Goal: Information Seeking & Learning: Learn about a topic

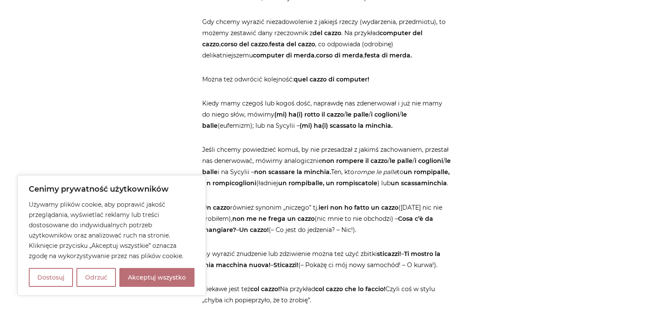
scroll to position [1459, 0]
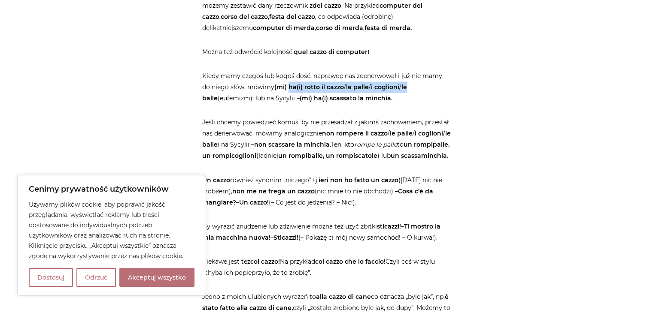
drag, startPoint x: 407, startPoint y: 99, endPoint x: 289, endPoint y: 99, distance: 118.4
click at [289, 99] on p "Kiedy mamy czegoś lub kogoś dość, naprawdę nas zdenerwował i już nie mamy do ni…" at bounding box center [326, 86] width 249 height 33
copy p "ha(i) rotto il cazzo / le palle / i coglioni / le"
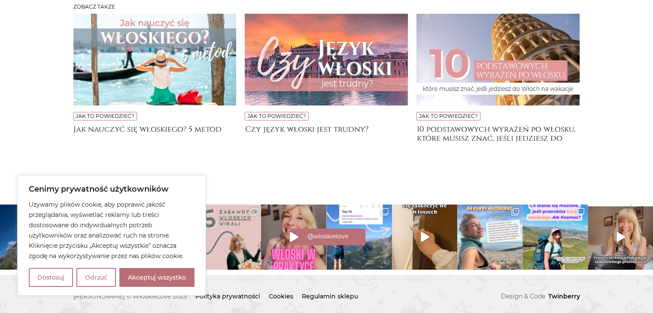
scroll to position [3347, 0]
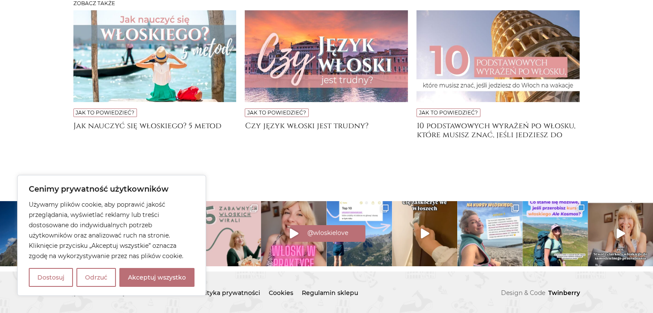
click at [112, 116] on link "Jak to powiedzieć?" at bounding box center [105, 112] width 59 height 6
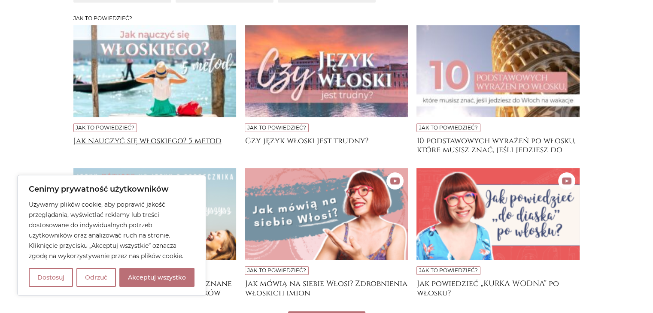
click at [119, 139] on h4 "Jak nauczyć się włoskiego? 5 metod" at bounding box center [154, 144] width 163 height 17
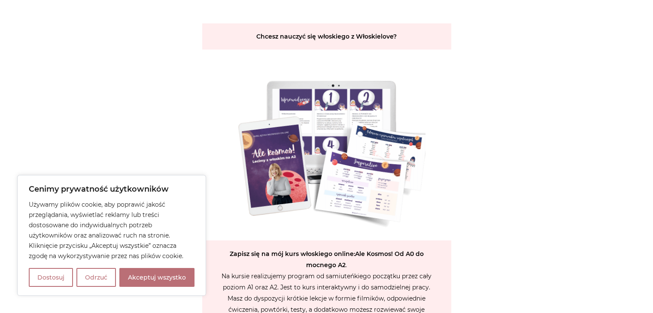
scroll to position [1802, 0]
